Goal: Transaction & Acquisition: Purchase product/service

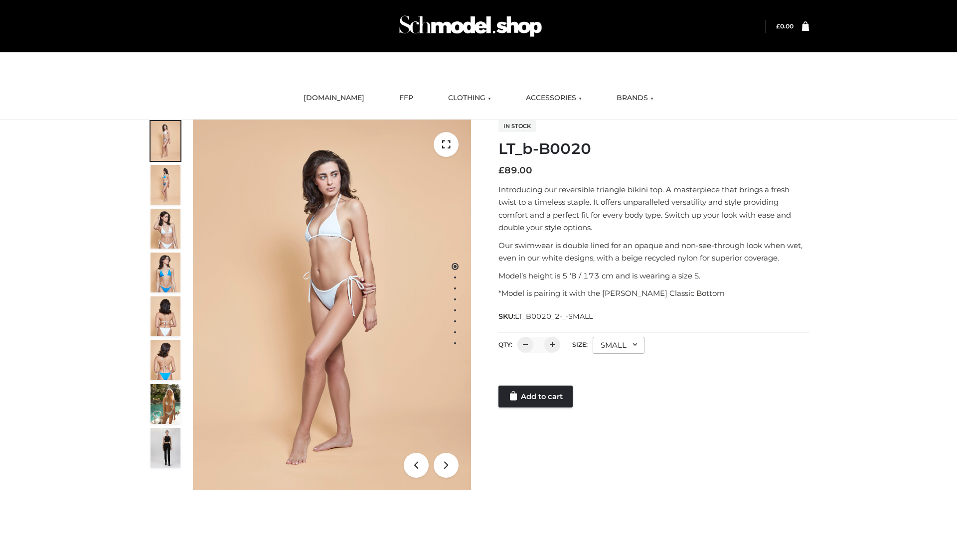
click at [536, 397] on link "Add to cart" at bounding box center [535, 397] width 74 height 22
